Goal: Task Accomplishment & Management: Manage account settings

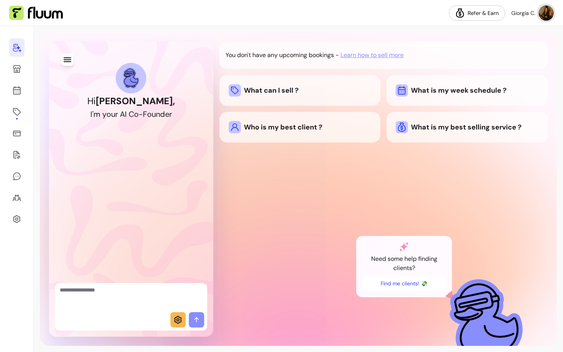
click at [99, 299] on textarea "Ask me anything..." at bounding box center [131, 297] width 143 height 23
click at [361, 55] on span "Learn how to sell more" at bounding box center [371, 55] width 63 height 9
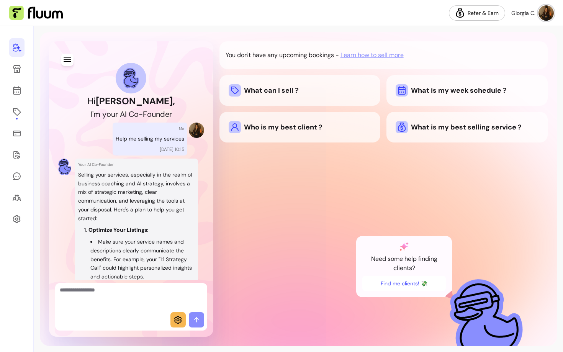
click at [5, 70] on div at bounding box center [17, 189] width 34 height 326
click at [20, 70] on icon at bounding box center [16, 68] width 9 height 9
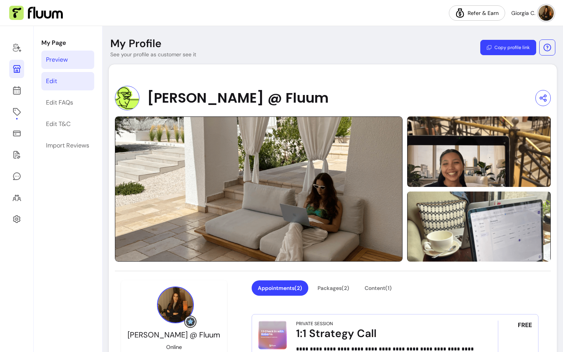
click at [52, 78] on div "Edit" at bounding box center [51, 81] width 11 height 9
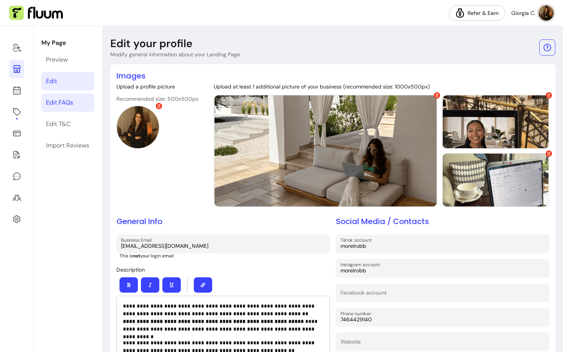
click at [66, 104] on div "Edit FAQs" at bounding box center [59, 102] width 27 height 9
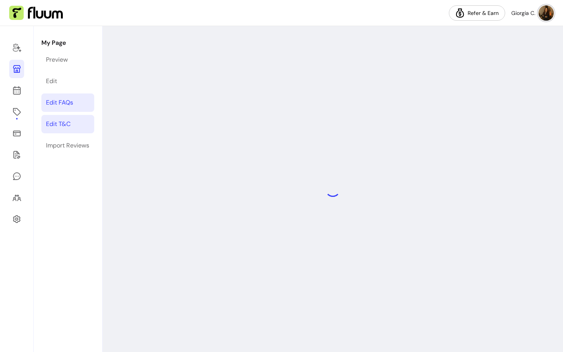
select select "*"
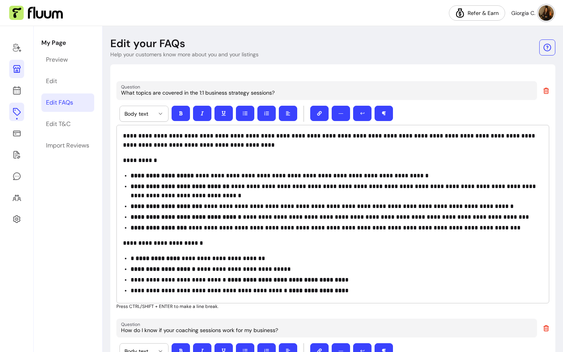
click at [15, 114] on icon at bounding box center [17, 112] width 8 height 8
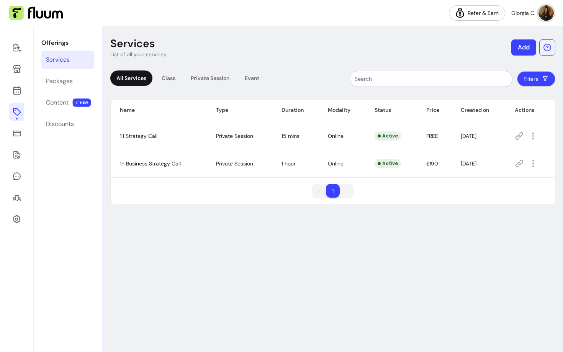
click at [521, 136] on icon at bounding box center [519, 136] width 8 height 8
click at [14, 90] on icon at bounding box center [16, 90] width 9 height 9
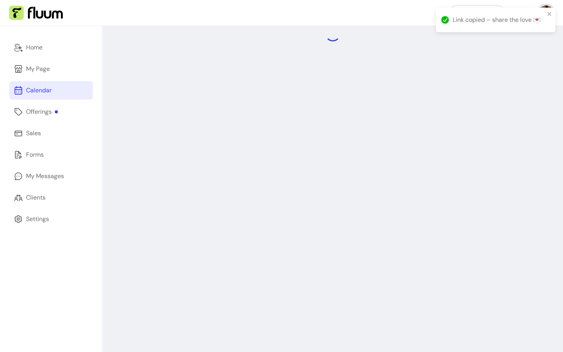
click at [545, 13] on div "Link copied – share the love 💌" at bounding box center [493, 20] width 108 height 14
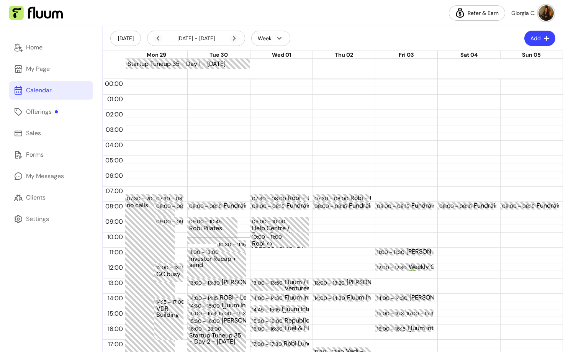
click at [534, 35] on button "Add" at bounding box center [539, 38] width 31 height 15
click at [507, 72] on span "Add Appointment" at bounding box center [521, 71] width 56 height 8
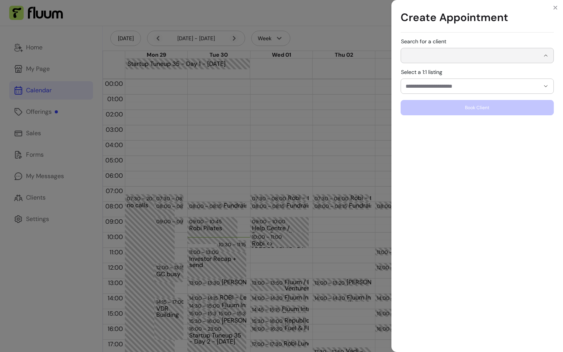
click at [436, 57] on input "Search for a client" at bounding box center [472, 56] width 134 height 8
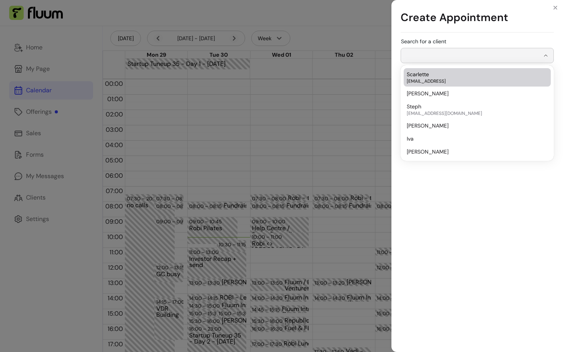
click at [428, 83] on span "[EMAIL_ADDRESS]" at bounding box center [473, 81] width 133 height 6
type input "*********"
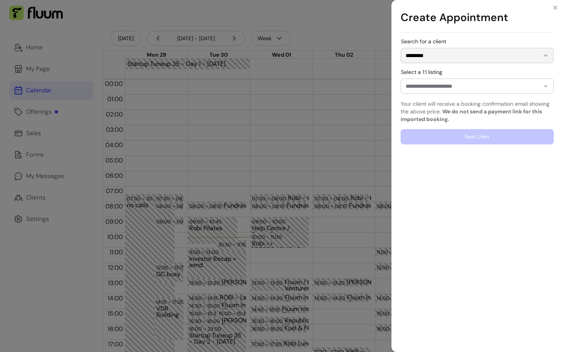
click at [447, 87] on input "Select a 1:1 listing" at bounding box center [466, 86] width 122 height 8
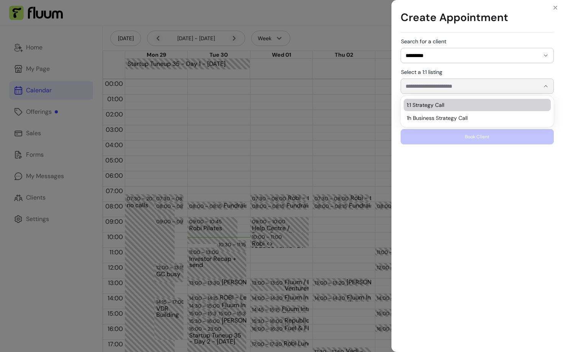
click at [441, 105] on span "1:1 Strategy Call" at bounding box center [473, 105] width 133 height 8
type input "**********"
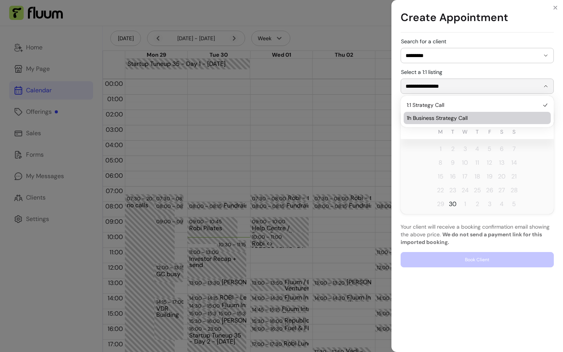
click at [417, 184] on tr "22 23 24 25 26 27 28" at bounding box center [476, 190] width 153 height 14
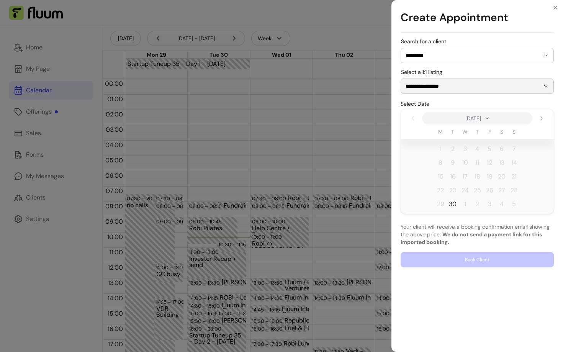
click at [451, 204] on span "30" at bounding box center [453, 203] width 8 height 9
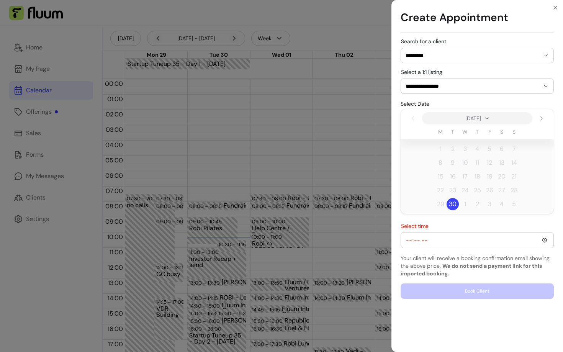
click at [436, 237] on input "Select time" at bounding box center [476, 240] width 143 height 8
type input "16:00"
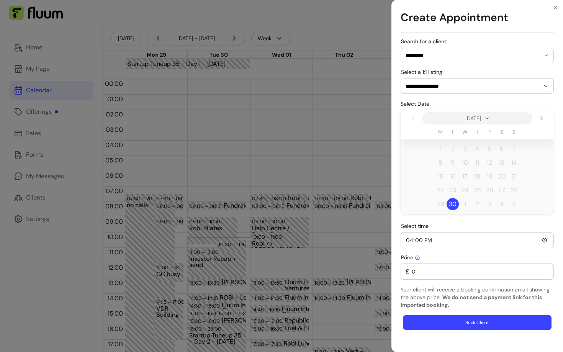
click at [435, 318] on button "Book Client" at bounding box center [477, 322] width 149 height 15
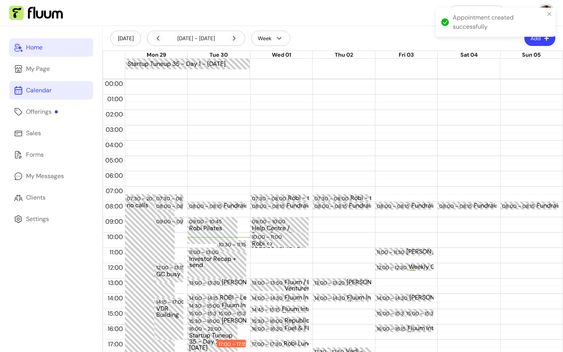
click at [43, 46] on link "Home" at bounding box center [51, 47] width 84 height 18
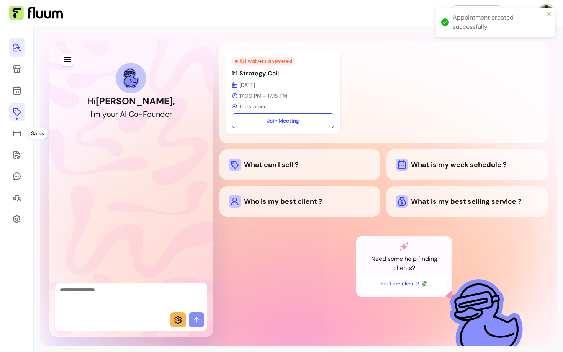
click at [15, 119] on link at bounding box center [16, 112] width 15 height 18
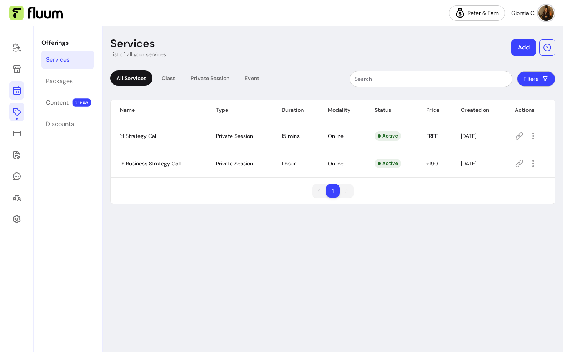
click at [16, 92] on icon at bounding box center [16, 90] width 9 height 9
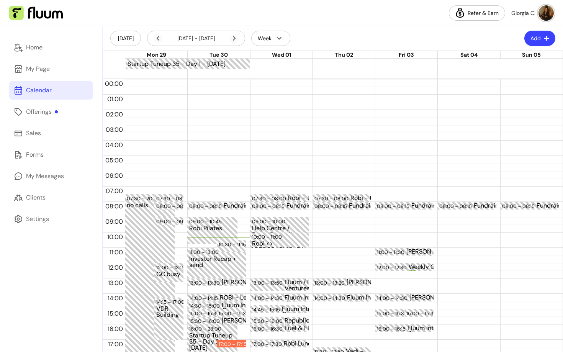
click at [538, 47] on header "[DATE] [DATE] - [DATE] Week Add" at bounding box center [333, 38] width 460 height 24
click at [536, 39] on button "Add" at bounding box center [539, 38] width 31 height 15
click at [516, 65] on li "Add Appointment" at bounding box center [516, 70] width 70 height 12
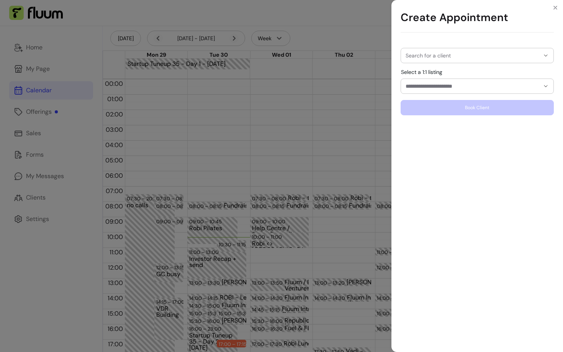
click at [490, 53] on input "Search for a client" at bounding box center [472, 56] width 134 height 8
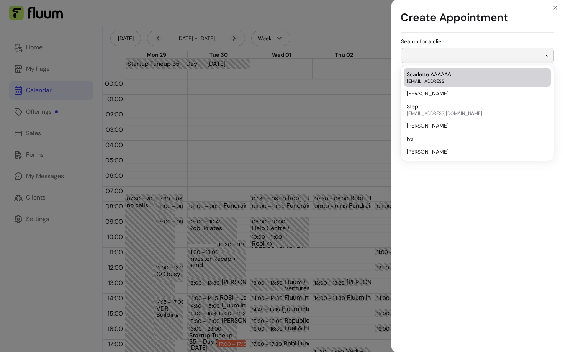
click at [480, 79] on span "[EMAIL_ADDRESS]" at bounding box center [473, 81] width 133 height 6
type input "**********"
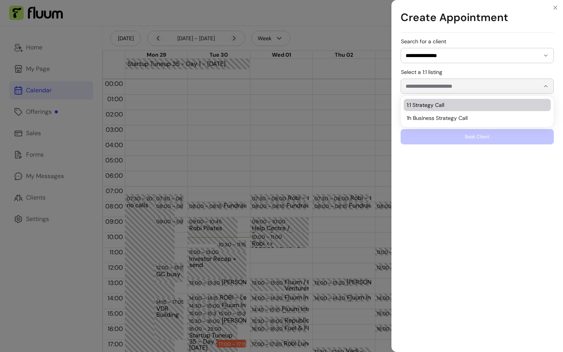
click at [474, 87] on input "Select a 1:1 listing" at bounding box center [466, 86] width 122 height 8
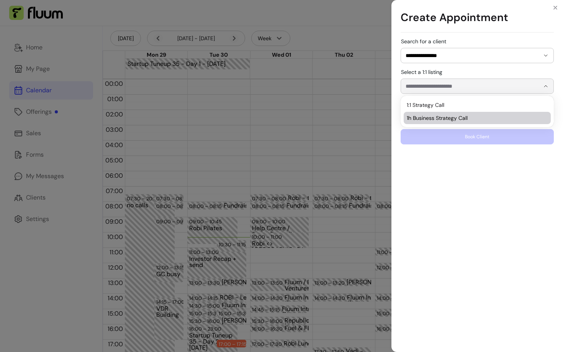
click at [467, 119] on span "1h Business Strategy Call" at bounding box center [473, 118] width 133 height 8
type input "**********"
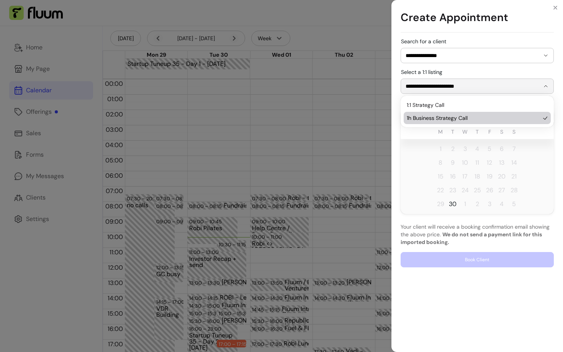
click at [525, 243] on p "Your client will receive a booking confirmation email showing the above price. …" at bounding box center [476, 234] width 153 height 23
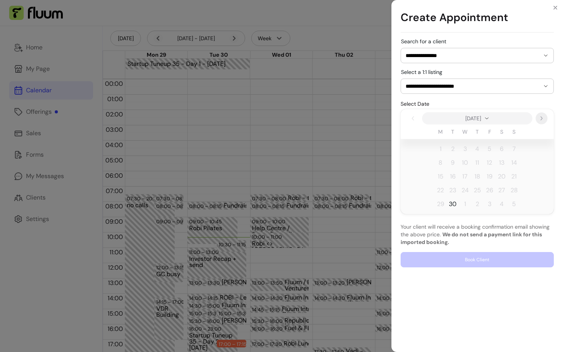
click at [543, 118] on icon "Next" at bounding box center [541, 118] width 6 height 6
click at [490, 148] on span "3" at bounding box center [489, 148] width 3 height 9
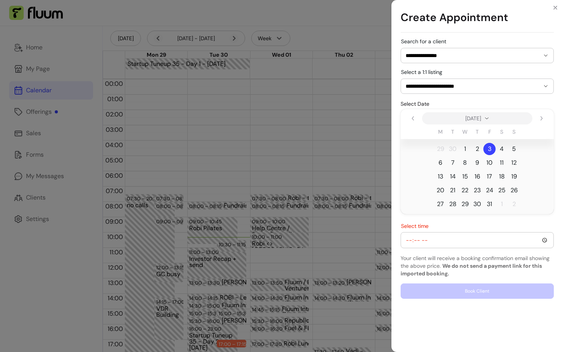
click at [446, 224] on div "Select time" at bounding box center [476, 235] width 153 height 25
click at [428, 242] on input "Select time" at bounding box center [476, 240] width 143 height 8
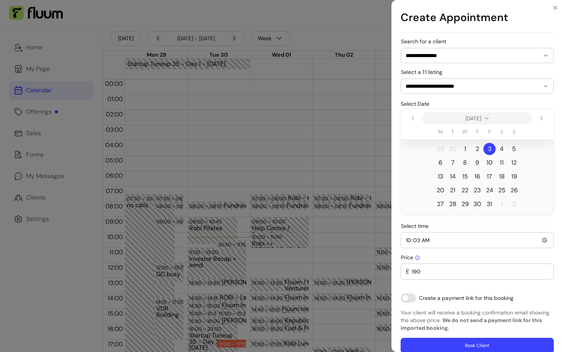
type input "10:30"
click at [413, 271] on input "190" at bounding box center [478, 272] width 139 height 8
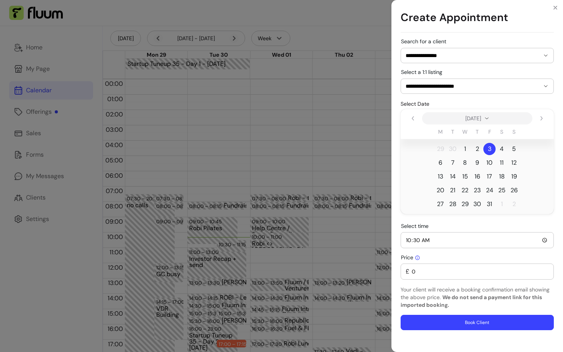
type input "0"
click at [417, 317] on button "Book Client" at bounding box center [477, 322] width 149 height 15
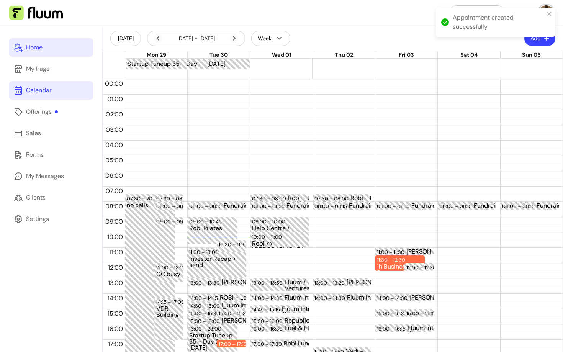
click at [23, 51] on link "Home" at bounding box center [51, 47] width 84 height 18
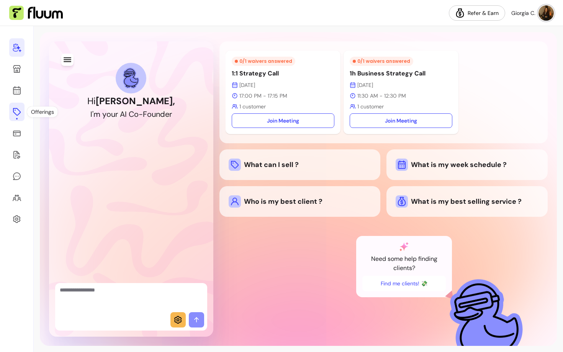
click at [18, 112] on icon at bounding box center [16, 111] width 9 height 9
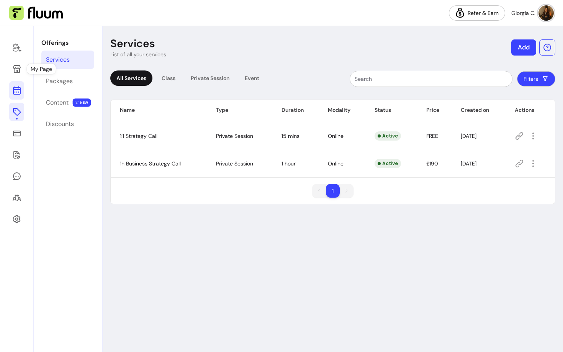
click at [15, 91] on icon at bounding box center [17, 59] width 130 height 109
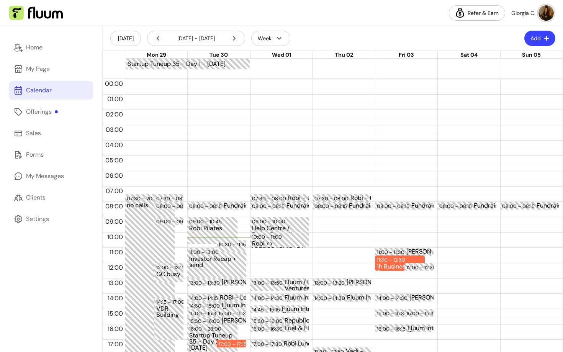
drag, startPoint x: 537, startPoint y: 36, endPoint x: 548, endPoint y: 38, distance: 11.5
click at [536, 36] on button "Add" at bounding box center [539, 38] width 31 height 15
click at [526, 70] on span "Add Appointment" at bounding box center [521, 71] width 56 height 8
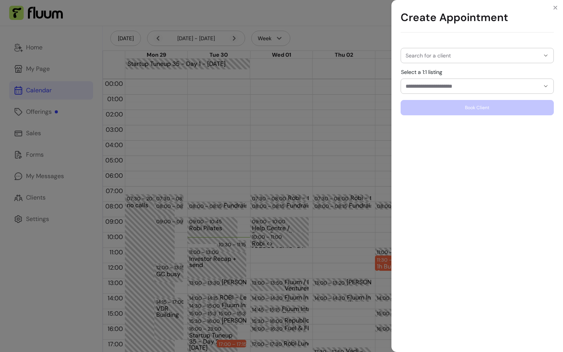
click at [444, 60] on div at bounding box center [476, 55] width 143 height 15
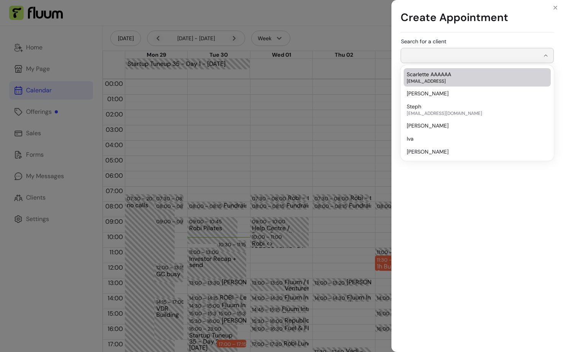
click at [431, 83] on span "[EMAIL_ADDRESS]" at bounding box center [473, 81] width 133 height 6
type input "**********"
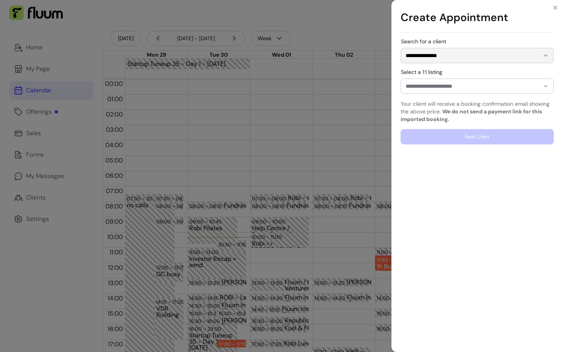
click at [438, 87] on input "Select a 1:1 listing" at bounding box center [466, 86] width 122 height 8
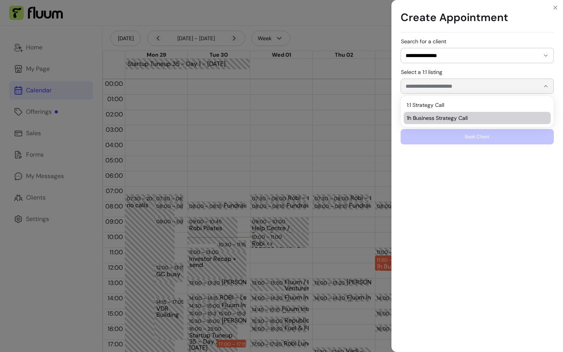
click at [440, 119] on span "1h Business Strategy Call" at bounding box center [473, 118] width 133 height 8
type input "**********"
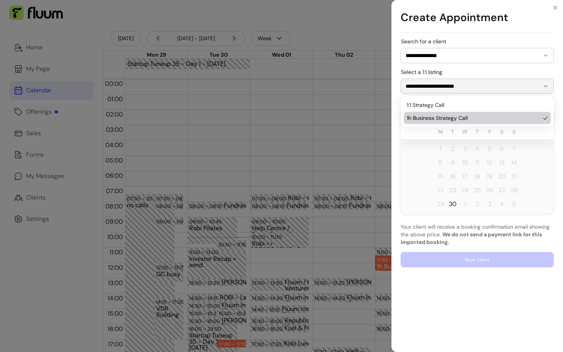
click at [557, 162] on div "**********" at bounding box center [476, 194] width 171 height 316
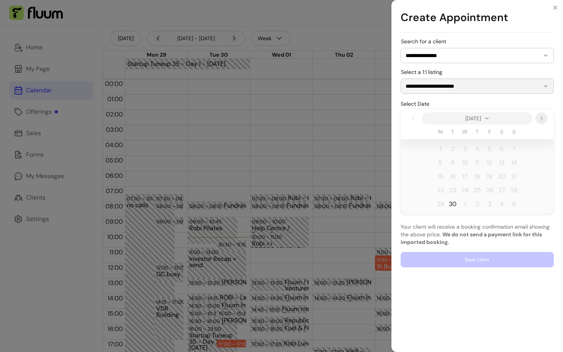
click at [541, 117] on icon "Next" at bounding box center [541, 118] width 6 height 6
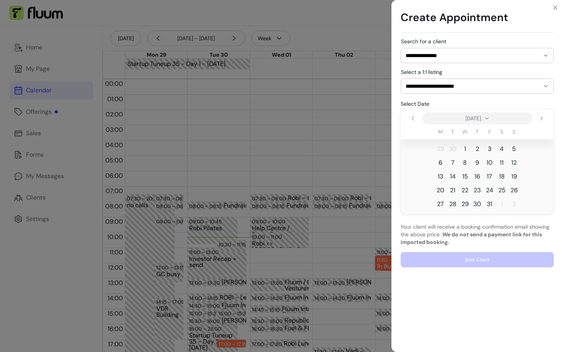
click at [465, 161] on span "8" at bounding box center [465, 162] width 4 height 9
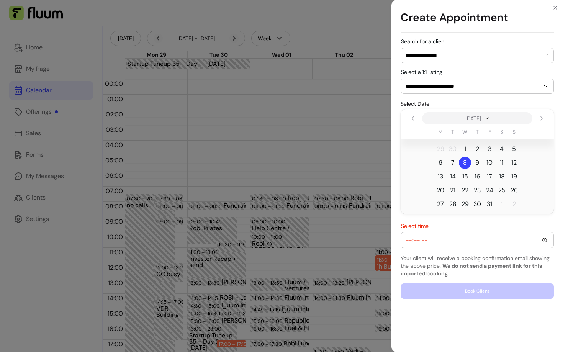
click at [437, 240] on input "Select time" at bounding box center [476, 240] width 143 height 8
type input "11:00"
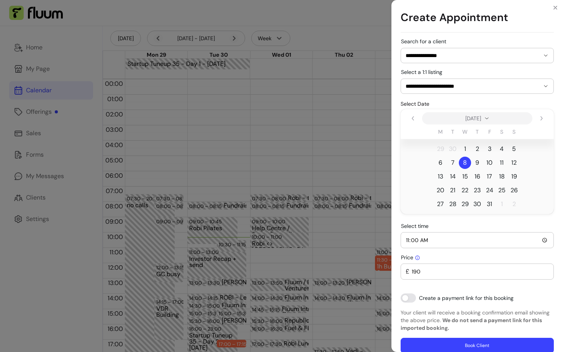
click at [430, 263] on div "Price £ 190" at bounding box center [476, 271] width 153 height 16
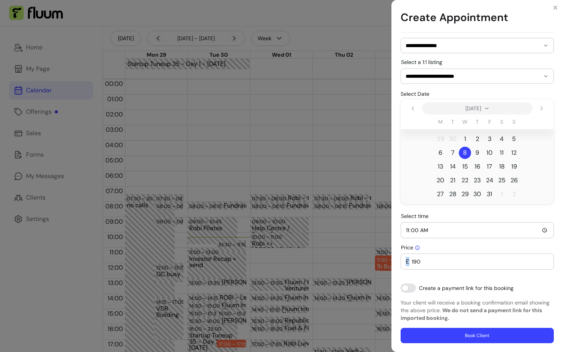
click at [482, 335] on button "Book Client" at bounding box center [476, 335] width 153 height 15
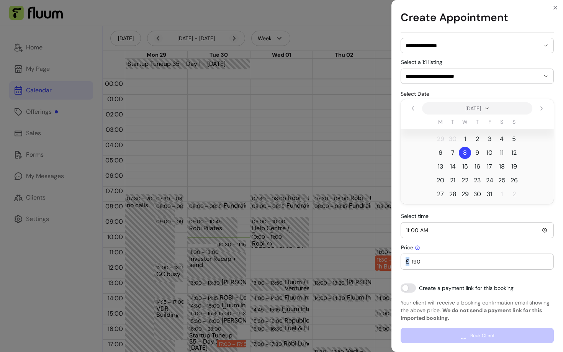
click at [63, 41] on div "**********" at bounding box center [281, 176] width 563 height 352
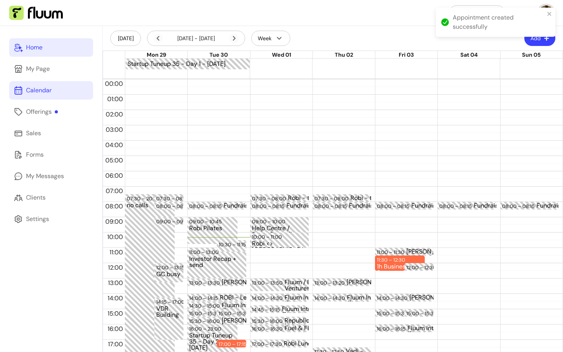
click at [53, 44] on link "Home" at bounding box center [51, 47] width 84 height 18
click at [55, 49] on link "Home" at bounding box center [51, 47] width 84 height 18
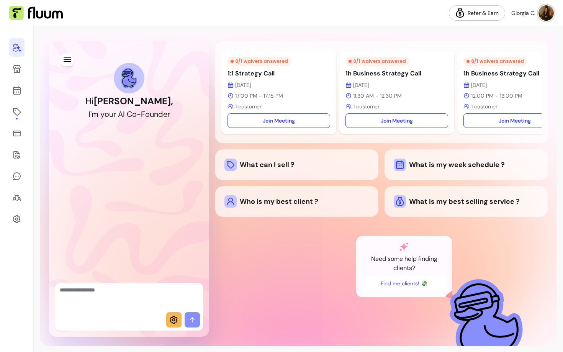
click at [140, 295] on textarea "Ask me anything..." at bounding box center [129, 297] width 139 height 23
click at [408, 288] on button "Find me clients! 💸" at bounding box center [403, 283] width 81 height 15
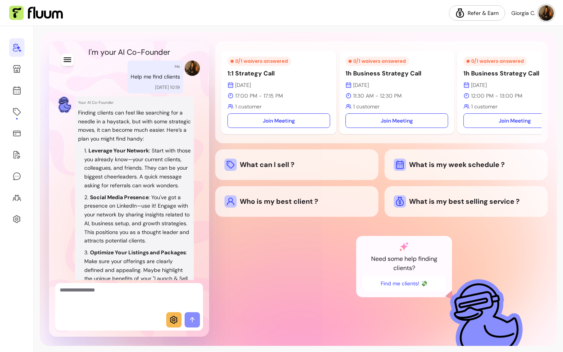
scroll to position [63, 0]
click at [144, 158] on p "Leverage Your Network : Start with those you already know—your current clients,…" at bounding box center [137, 167] width 106 height 42
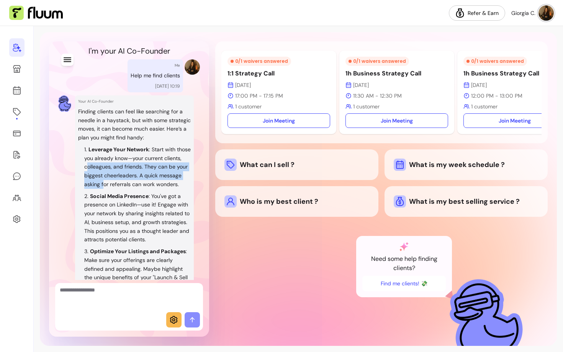
drag, startPoint x: 105, startPoint y: 170, endPoint x: 127, endPoint y: 180, distance: 24.2
click at [127, 180] on li "Leverage Your Network : Start with those you already know—your current clients,…" at bounding box center [137, 167] width 106 height 44
click at [124, 187] on p "Leverage Your Network : Start with those you already know—your current clients,…" at bounding box center [137, 167] width 106 height 42
drag, startPoint x: 114, startPoint y: 192, endPoint x: 80, endPoint y: 163, distance: 44.5
click at [80, 163] on ol "Leverage Your Network : Start with those you already know—your current clients,…" at bounding box center [134, 319] width 113 height 349
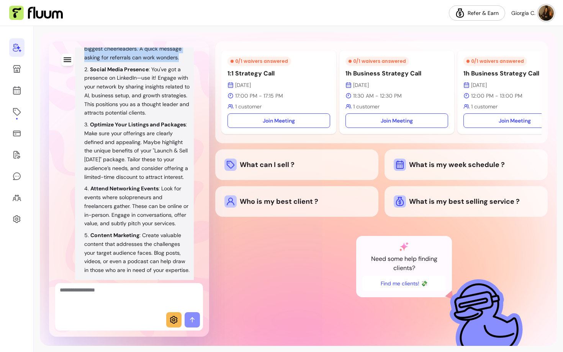
scroll to position [188, 0]
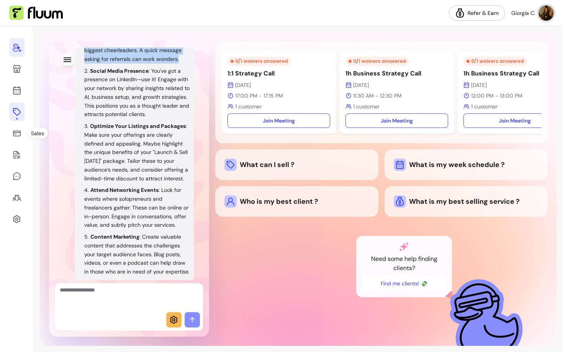
click at [18, 115] on icon at bounding box center [16, 111] width 9 height 9
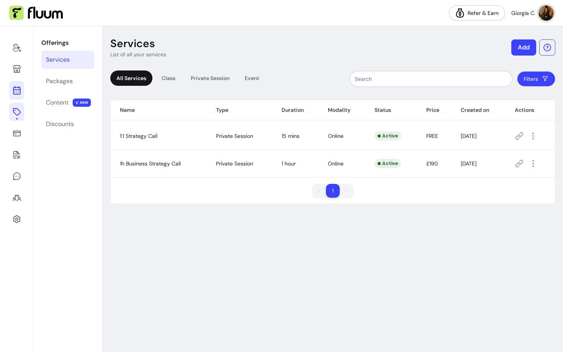
click at [16, 91] on icon at bounding box center [16, 90] width 9 height 9
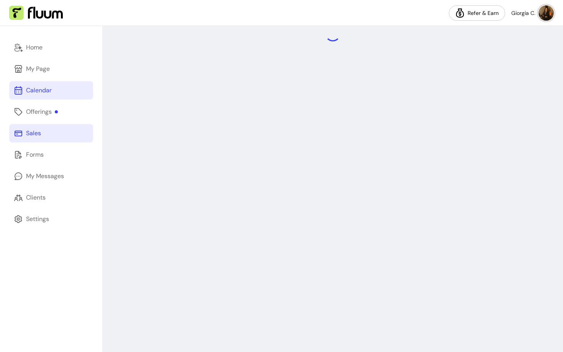
click at [51, 134] on link "Sales" at bounding box center [51, 133] width 84 height 18
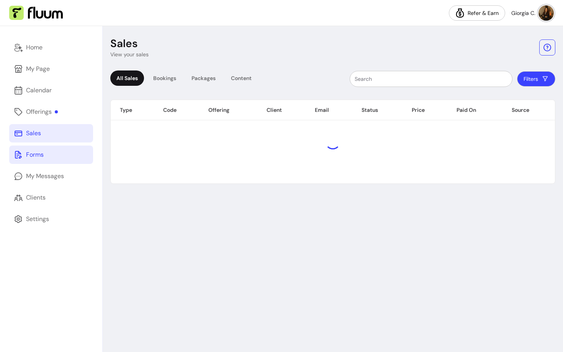
click at [47, 154] on link "Forms" at bounding box center [51, 154] width 84 height 18
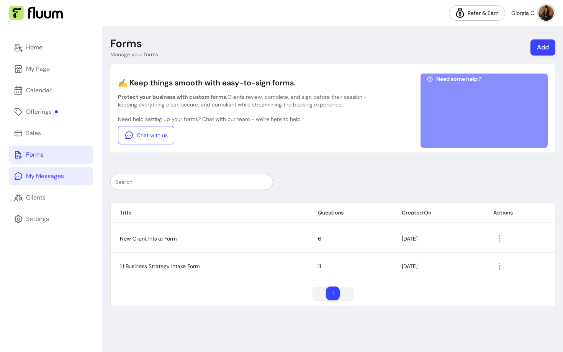
click at [71, 174] on link "My Messages" at bounding box center [51, 176] width 84 height 18
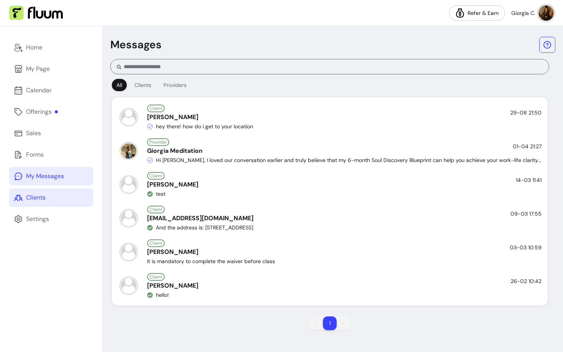
click at [44, 198] on div "Clients" at bounding box center [36, 197] width 20 height 9
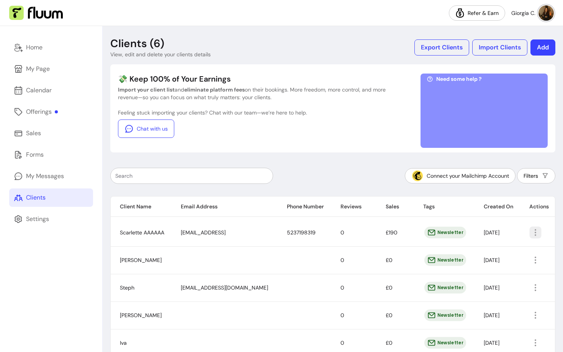
click at [537, 230] on icon "button" at bounding box center [535, 232] width 9 height 9
click at [504, 247] on span "Amend" at bounding box center [508, 250] width 56 height 8
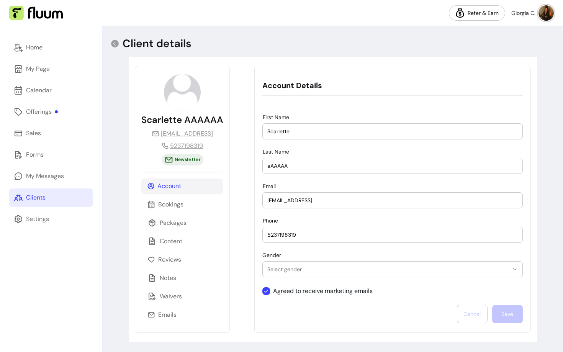
click at [272, 163] on input "aAAAAA" at bounding box center [392, 166] width 250 height 8
type input "[PERSON_NAME]"
click at [510, 313] on button "Save" at bounding box center [507, 314] width 30 height 18
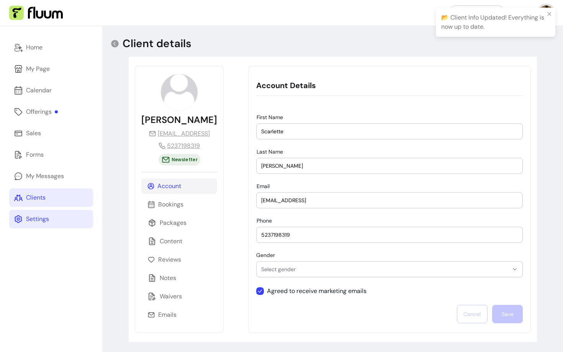
click at [29, 219] on div "Settings" at bounding box center [37, 218] width 23 height 9
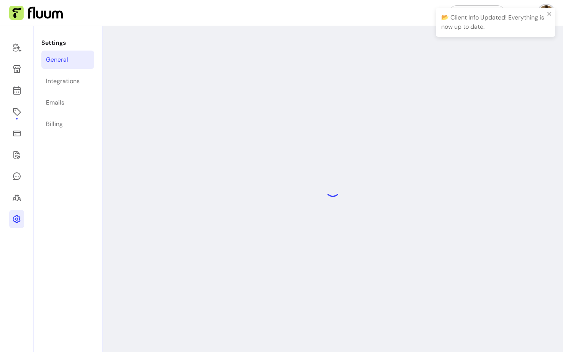
select select "**********"
select select "***"
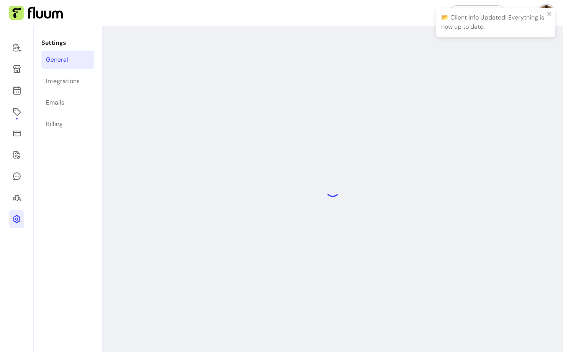
select select "***"
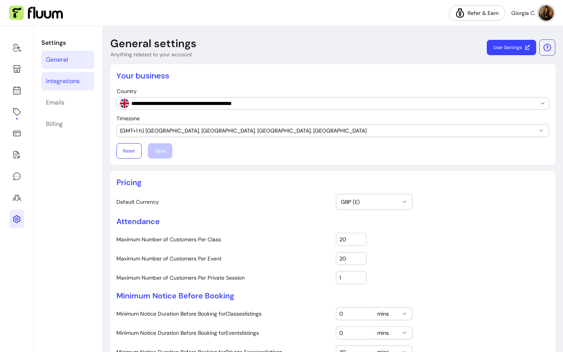
click at [71, 80] on div "Integrations" at bounding box center [63, 81] width 34 height 9
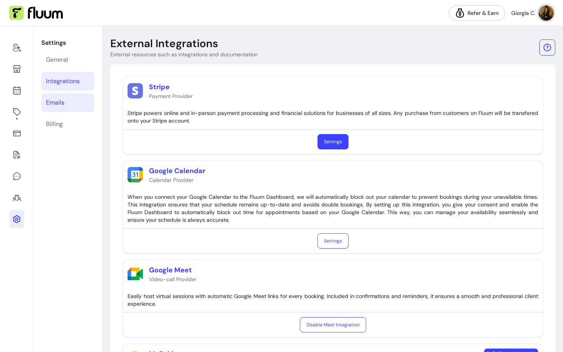
click at [65, 99] on link "Emails" at bounding box center [67, 102] width 53 height 18
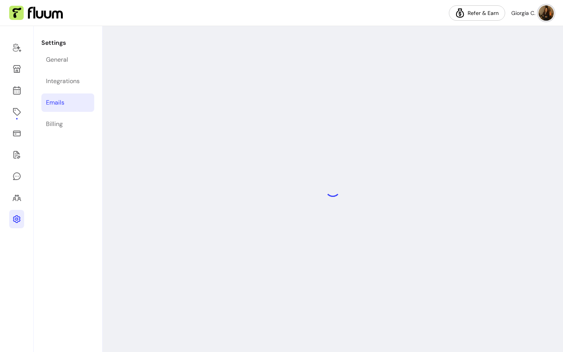
select select "**********"
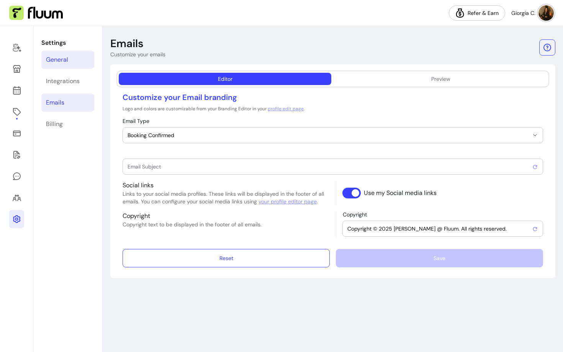
type input "Booking confirmed !"
click at [57, 127] on div "Billing" at bounding box center [54, 123] width 17 height 9
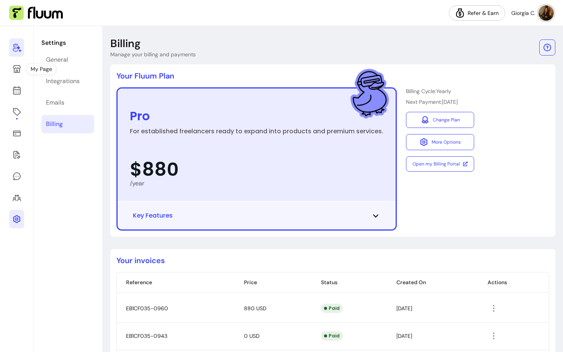
click at [14, 48] on icon at bounding box center [16, 47] width 9 height 9
